Goal: Task Accomplishment & Management: Complete application form

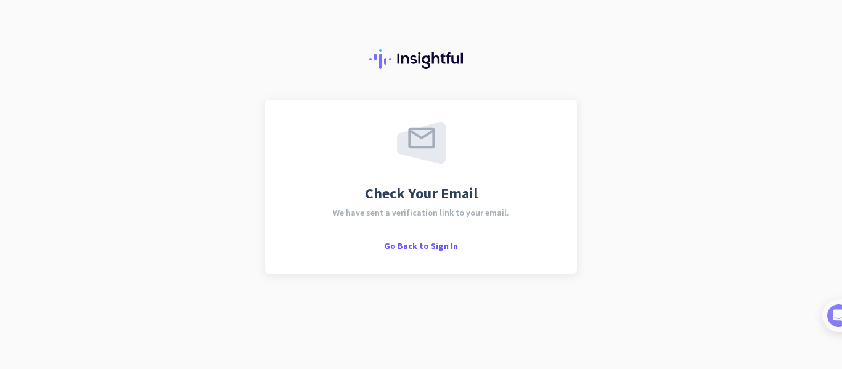
click at [501, 113] on div "Check Your Email We have sent a verification link to your email. Go Back to Sig…" at bounding box center [421, 187] width 312 height 174
click at [432, 250] on span "Go Back to Sign In" at bounding box center [421, 245] width 74 height 11
click at [419, 149] on img at bounding box center [421, 143] width 49 height 42
